Goal: Register for event/course

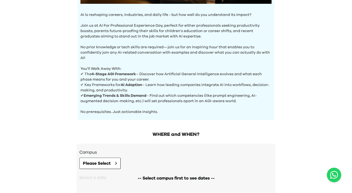
scroll to position [163, 0]
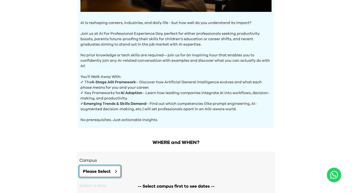
click at [109, 176] on button "Please Select" at bounding box center [99, 171] width 41 height 11
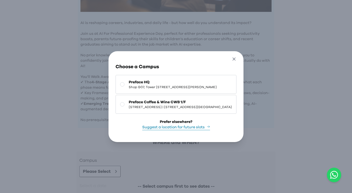
click at [239, 56] on button "Close" at bounding box center [234, 60] width 10 height 9
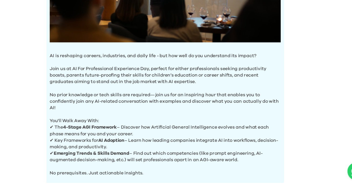
scroll to position [109, 0]
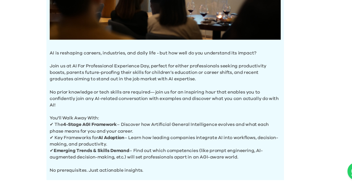
click at [225, 119] on p "No prior knowledge or tech skills are required—join us for an inspiring hour th…" at bounding box center [175, 113] width 191 height 22
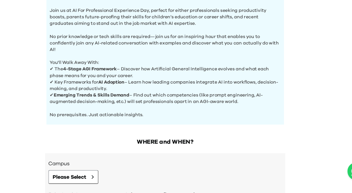
scroll to position [205, 0]
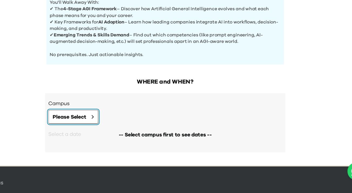
click at [107, 128] on span "Please Select" at bounding box center [97, 130] width 28 height 6
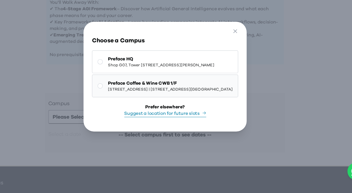
click at [185, 109] on span "[STREET_ADDRESS] | [STREET_ADDRESS][GEOGRAPHIC_DATA]" at bounding box center [180, 107] width 103 height 4
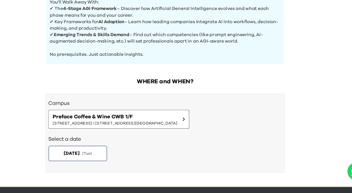
scroll to position [216, 0]
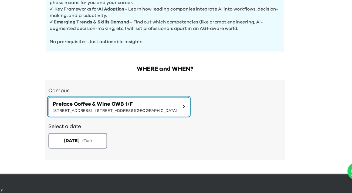
click at [148, 119] on span "Preface Coffee & Wine CWB 1/F" at bounding box center [134, 119] width 103 height 6
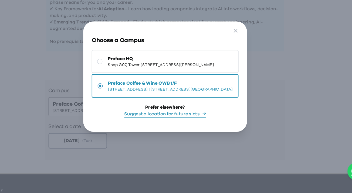
scroll to position [215, 0]
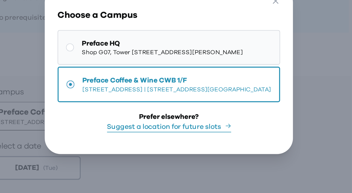
click at [182, 85] on span "Shop G07, Tower [STREET_ADDRESS][PERSON_NAME]" at bounding box center [173, 87] width 88 height 4
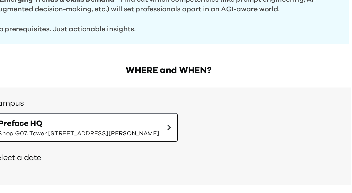
scroll to position [209, 0]
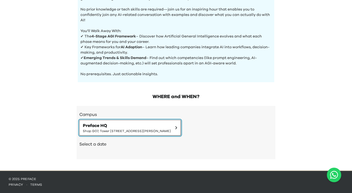
click at [118, 125] on span "Preface HQ" at bounding box center [127, 126] width 88 height 6
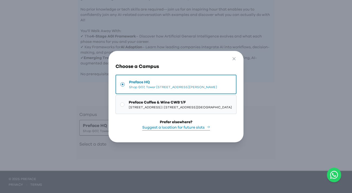
click at [139, 108] on span "[STREET_ADDRESS] | [STREET_ADDRESS][GEOGRAPHIC_DATA]" at bounding box center [180, 107] width 103 height 4
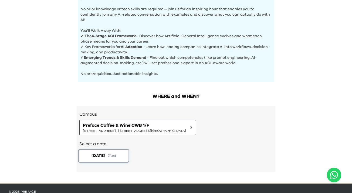
click at [113, 157] on span "( Tue )" at bounding box center [112, 156] width 8 height 5
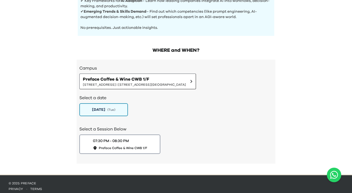
scroll to position [256, 0]
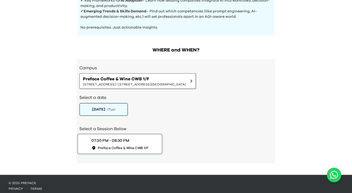
click at [122, 145] on div "07:30 PM - 08:30 PM Preface Coffee & Wine CWB 1/F" at bounding box center [119, 144] width 57 height 12
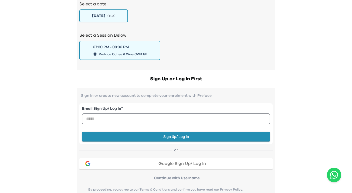
scroll to position [348, 0]
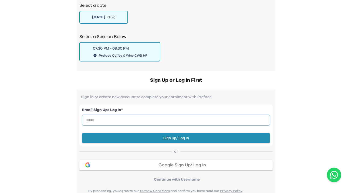
click at [201, 116] on input "email" at bounding box center [176, 120] width 188 height 11
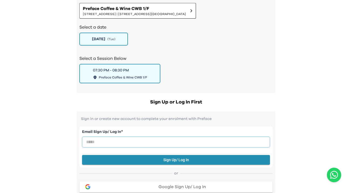
scroll to position [316, 0]
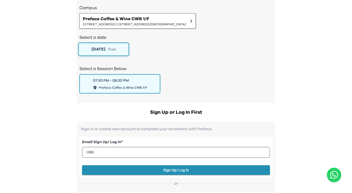
click at [116, 50] on span "( Tue )" at bounding box center [112, 49] width 8 height 5
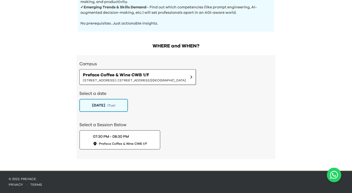
scroll to position [260, 0]
click at [103, 108] on span "[DATE]" at bounding box center [99, 106] width 14 height 6
click at [105, 108] on span "[DATE]" at bounding box center [99, 106] width 14 height 6
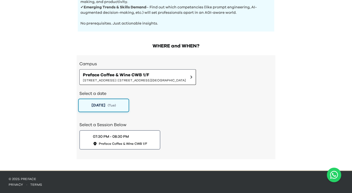
click at [105, 108] on span "[DATE]" at bounding box center [99, 106] width 14 height 6
click at [116, 94] on h2 "Select a date" at bounding box center [175, 93] width 193 height 6
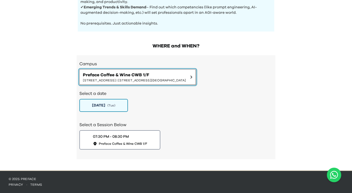
click at [116, 71] on button "Preface Coffee & Wine CWB 1/F 1/F, The Sharp, [STREET_ADDRESS] | [STREET_ADDRES…" at bounding box center [137, 77] width 117 height 16
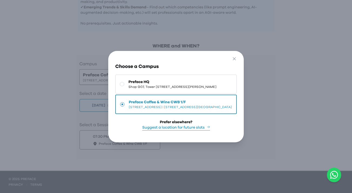
click at [173, 131] on button "Suggest a location for future slots" at bounding box center [176, 128] width 68 height 6
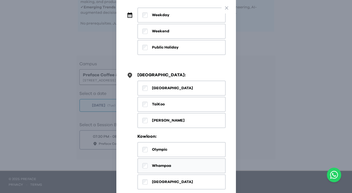
scroll to position [0, 0]
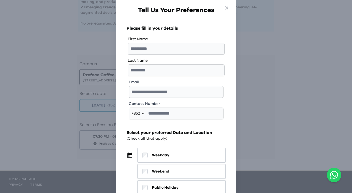
click at [226, 6] on icon "button" at bounding box center [227, 8] width 6 height 6
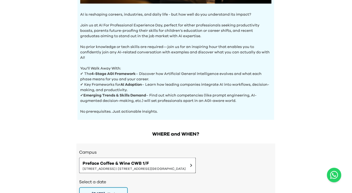
scroll to position [172, 0]
click at [222, 28] on p "Join us at AI For Professional Experience Day, perfect for either professionals…" at bounding box center [175, 28] width 191 height 22
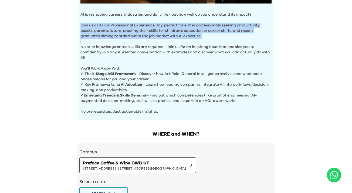
click at [222, 28] on p "Join us at AI For Professional Experience Day, perfect for either professionals…" at bounding box center [175, 28] width 191 height 22
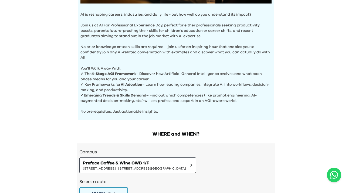
click at [223, 28] on p "Join us at AI For Professional Experience Day, perfect for either professionals…" at bounding box center [175, 28] width 191 height 22
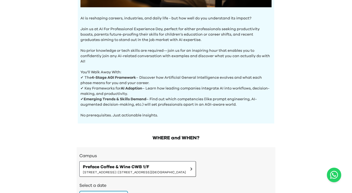
scroll to position [167, 0]
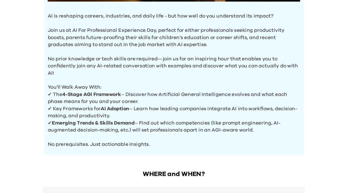
click at [191, 50] on p "No prior knowledge or tech skills are required—join us for an inspiring hour th…" at bounding box center [175, 54] width 191 height 22
